Goal: Find contact information: Find contact information

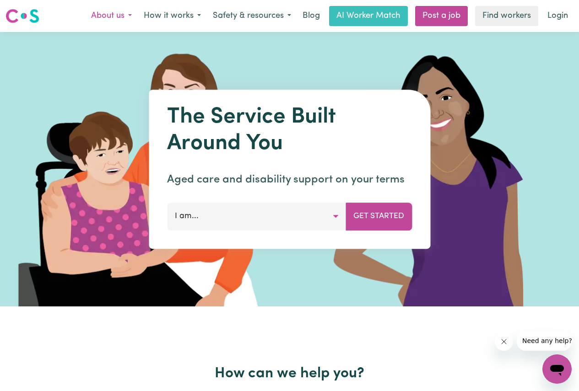
click at [120, 18] on button "About us" at bounding box center [111, 15] width 53 height 19
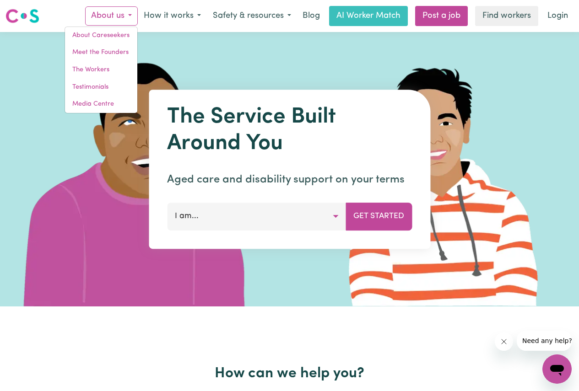
click at [31, 20] on img at bounding box center [22, 16] width 34 height 16
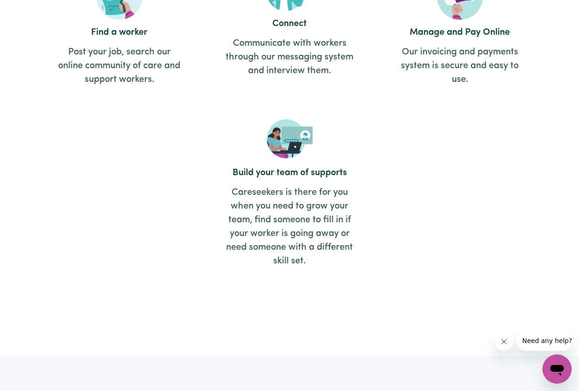
scroll to position [1250, 0]
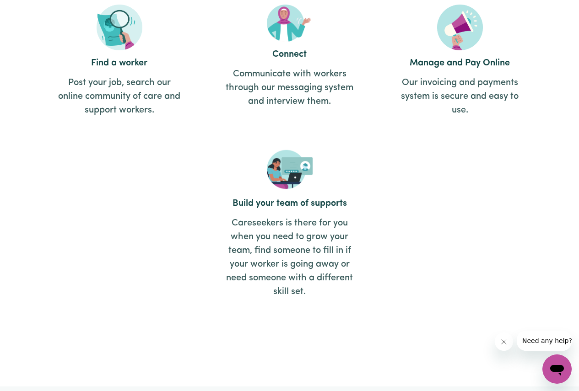
drag, startPoint x: 292, startPoint y: 67, endPoint x: 279, endPoint y: 27, distance: 42.1
click at [290, 61] on article "Connect Communicate with workers through our messaging system and interview the…" at bounding box center [289, 64] width 137 height 129
click at [302, 198] on h2 "Build your team of supports" at bounding box center [290, 203] width 128 height 11
drag, startPoint x: 298, startPoint y: 142, endPoint x: 297, endPoint y: 156, distance: 13.9
click at [298, 151] on div "Find a worker Post your job, search our online community of care and support wo…" at bounding box center [289, 155] width 511 height 325
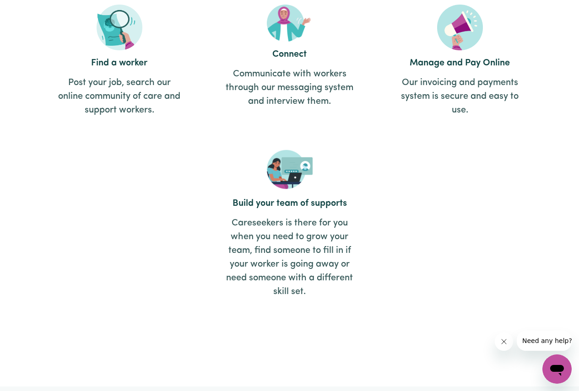
drag, startPoint x: 296, startPoint y: 161, endPoint x: 380, endPoint y: 195, distance: 90.5
click at [296, 162] on img at bounding box center [290, 169] width 46 height 43
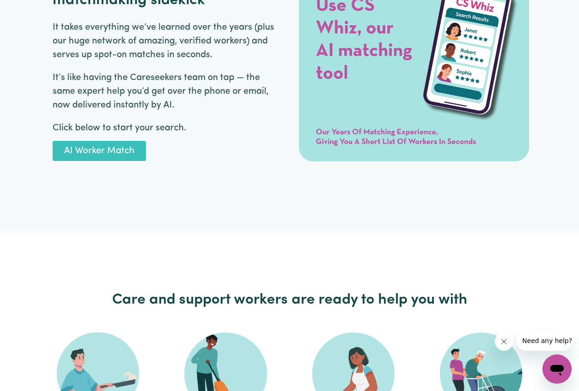
scroll to position [1754, 0]
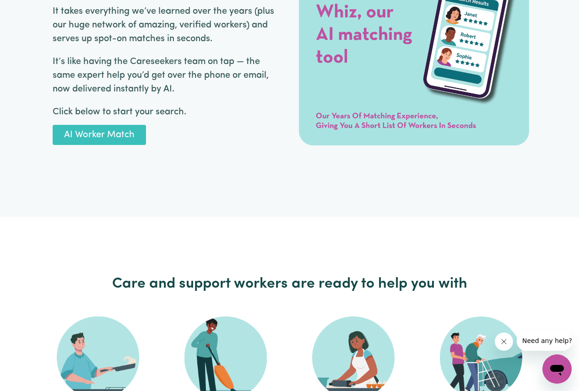
drag, startPoint x: 361, startPoint y: 229, endPoint x: 585, endPoint y: 211, distance: 225.0
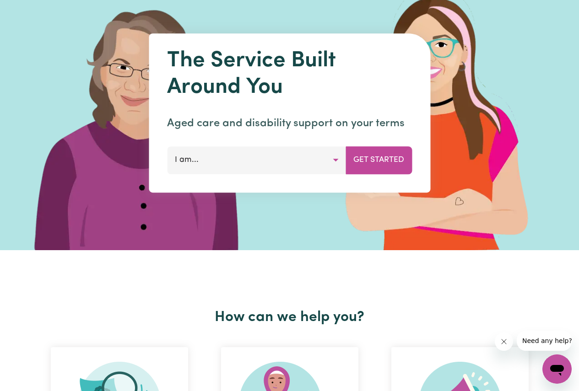
scroll to position [0, 0]
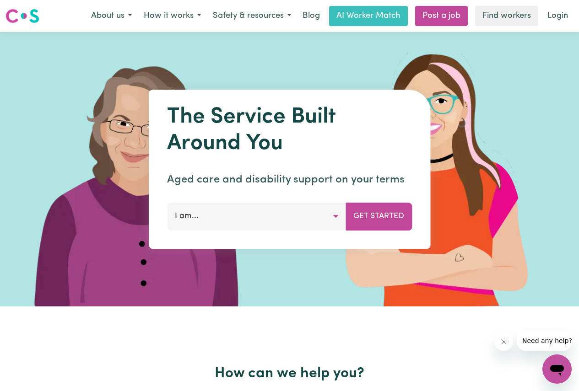
drag, startPoint x: 17, startPoint y: 3, endPoint x: 25, endPoint y: 9, distance: 9.5
click at [17, 3] on nav "Menu About us About Careseekers Meet the Founders The Workers Testimonials Medi…" at bounding box center [289, 16] width 579 height 32
click at [30, 13] on img at bounding box center [22, 16] width 34 height 16
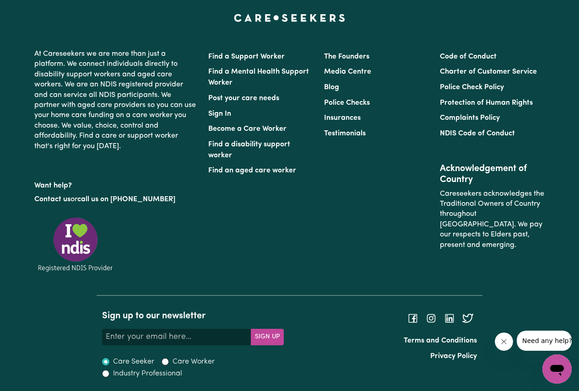
scroll to position [3680, 0]
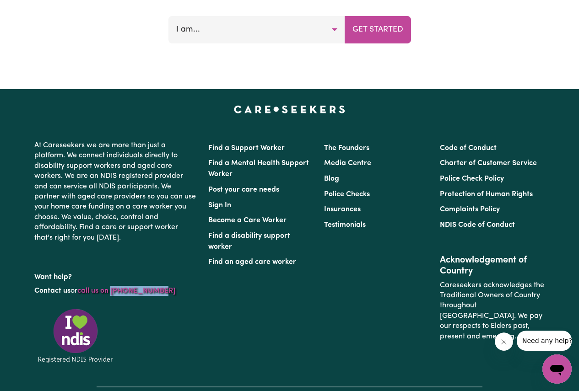
drag, startPoint x: 178, startPoint y: 291, endPoint x: 115, endPoint y: 289, distance: 63.2
click at [115, 289] on p "Contact us or call us on [PHONE_NUMBER]" at bounding box center [115, 290] width 163 height 17
copy link "1300 765 465"
